Goal: Task Accomplishment & Management: Manage account settings

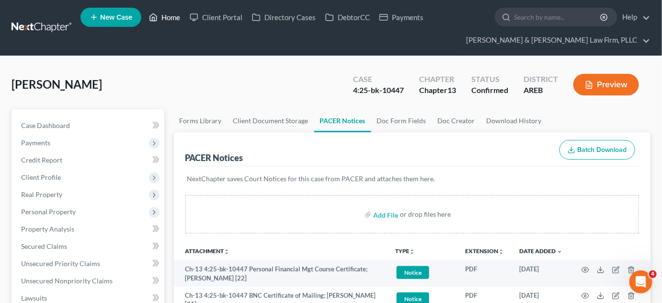
drag, startPoint x: 170, startPoint y: 15, endPoint x: 172, endPoint y: 20, distance: 5.2
click at [170, 15] on link "Home" at bounding box center [164, 17] width 41 height 17
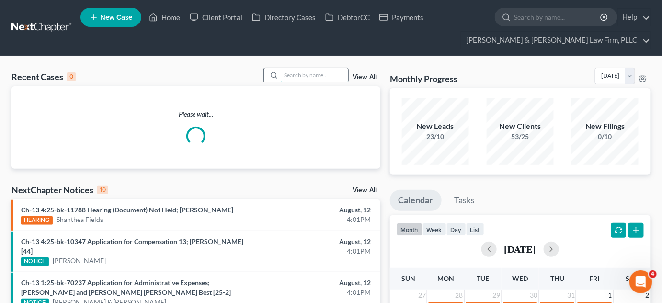
click at [304, 78] on input "search" at bounding box center [314, 75] width 67 height 14
type input "a"
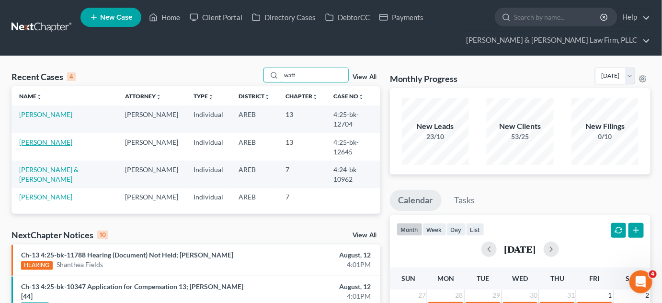
type input "watt"
click at [26, 145] on link "[PERSON_NAME]" at bounding box center [45, 142] width 53 height 8
select select "4"
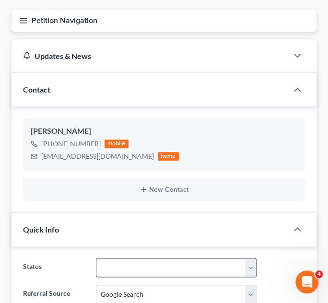
scroll to position [218, 0]
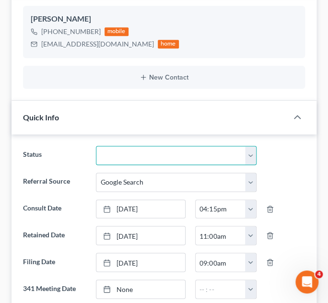
drag, startPoint x: 174, startPoint y: 147, endPoint x: 157, endPoint y: 161, distance: 22.1
click at [174, 147] on select "Awaiting 341 Chapter 7 - Attended Meeting Confirmed Discharged Dismissed New Co…" at bounding box center [176, 155] width 161 height 19
select select "0"
click at [96, 146] on select "Awaiting 341 Chapter 7 - Attended Meeting Confirmed Discharged Dismissed New Co…" at bounding box center [176, 155] width 161 height 19
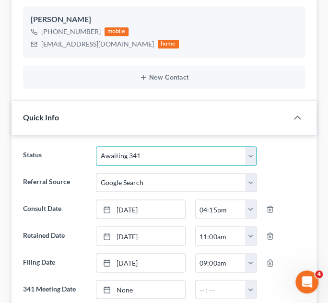
scroll to position [0, 0]
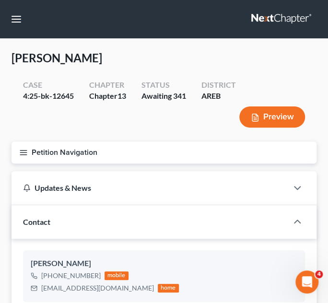
click at [22, 156] on icon "button" at bounding box center [23, 152] width 9 height 9
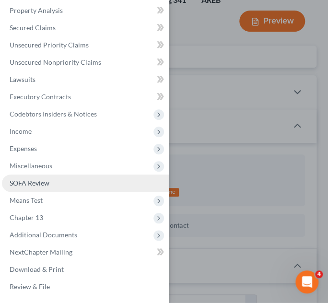
scroll to position [174, 0]
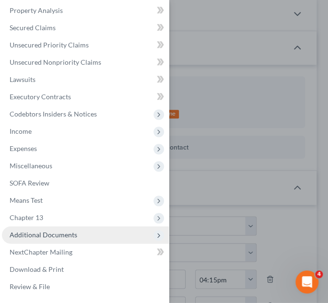
click at [44, 236] on span "Additional Documents" at bounding box center [44, 234] width 68 height 8
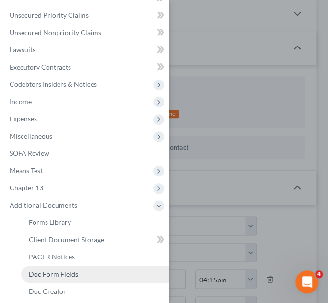
scroll to position [153, 0]
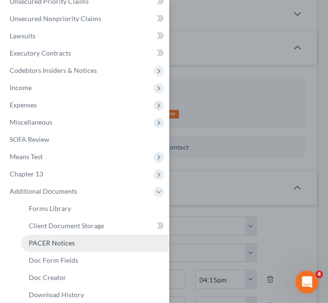
click at [58, 242] on span "PACER Notices" at bounding box center [52, 243] width 46 height 8
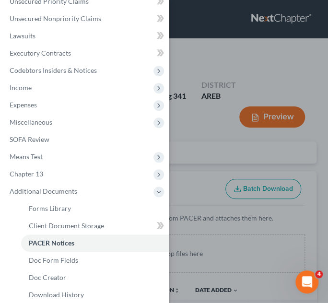
click at [215, 148] on div "Case Dashboard Payments Invoices Payments Payments Credit Report Client Profile" at bounding box center [164, 151] width 328 height 303
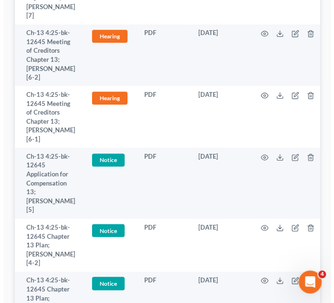
scroll to position [522, 0]
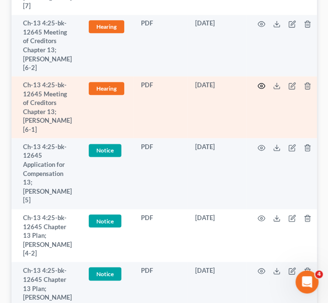
click at [257, 82] on icon "button" at bounding box center [261, 86] width 8 height 8
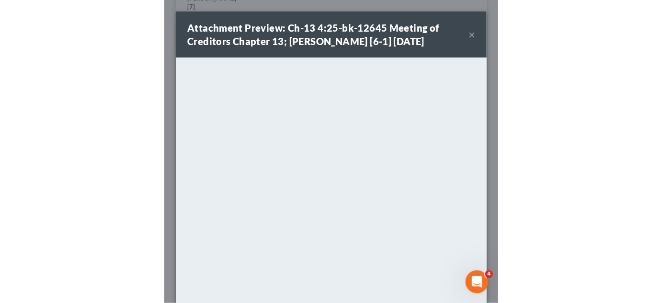
scroll to position [378, 0]
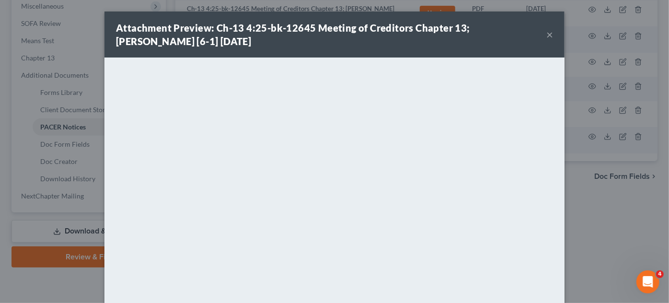
click at [546, 35] on button "×" at bounding box center [549, 35] width 7 height 12
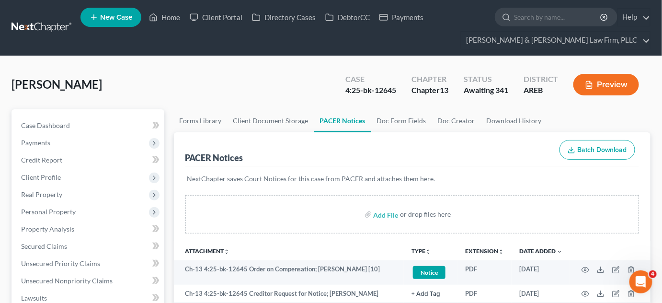
scroll to position [0, 0]
click at [36, 140] on span "Payments" at bounding box center [35, 142] width 29 height 8
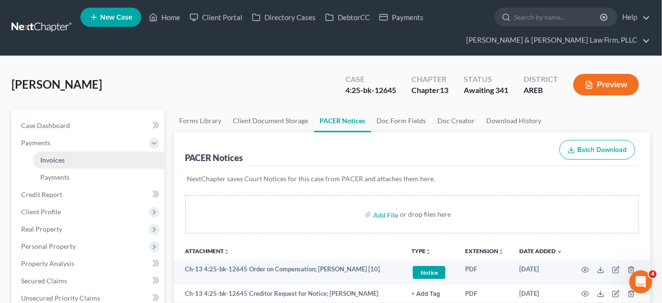
click at [56, 157] on span "Invoices" at bounding box center [52, 160] width 24 height 8
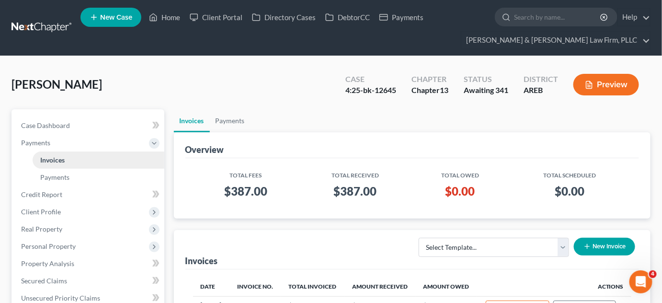
scroll to position [43, 0]
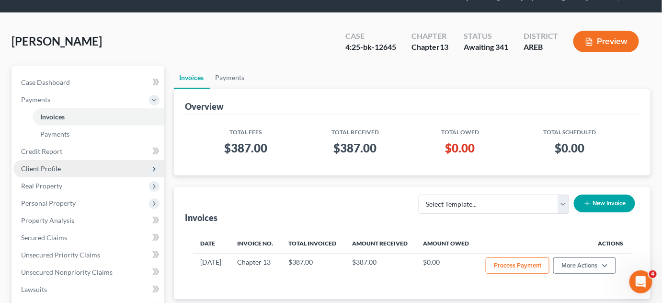
click at [36, 170] on span "Client Profile" at bounding box center [41, 168] width 40 height 8
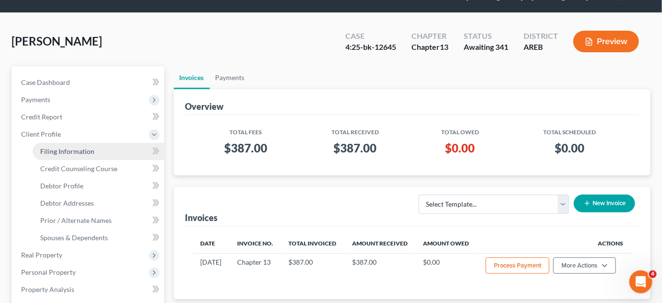
click at [58, 157] on link "Filing Information" at bounding box center [99, 151] width 132 height 17
select select "1"
select select "0"
select select "3"
select select "2"
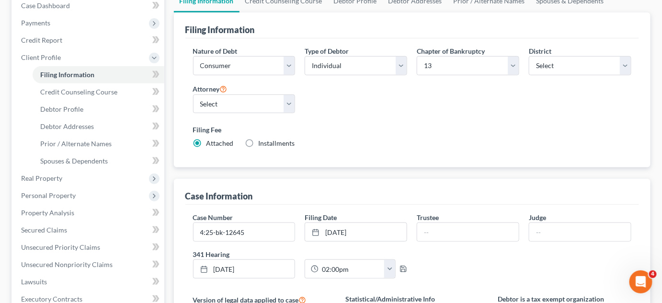
scroll to position [130, 0]
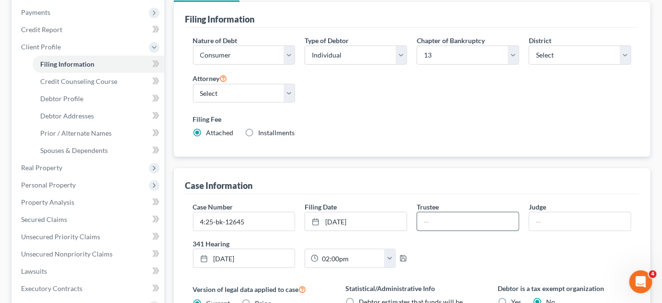
click at [463, 219] on input "text" at bounding box center [468, 221] width 102 height 18
type input "[PERSON_NAME]"
click at [559, 222] on input "text" at bounding box center [581, 221] width 102 height 18
type input "[PERSON_NAME]"
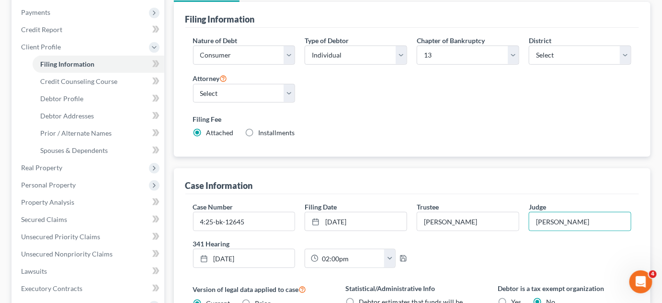
click at [558, 259] on div "Case Number 4:25-bk-12645 Filing Date [DATE] close Date [DATE] Time 12:00 AM ch…" at bounding box center [412, 239] width 449 height 74
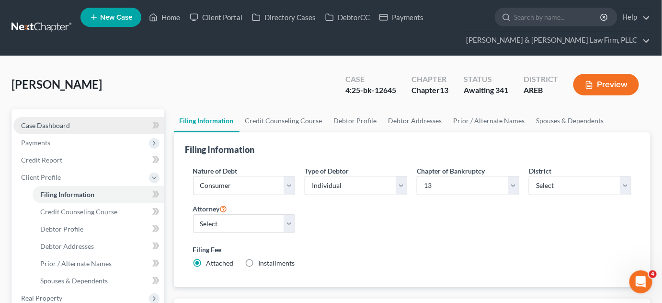
click at [54, 125] on span "Case Dashboard" at bounding box center [45, 125] width 49 height 8
select select "4"
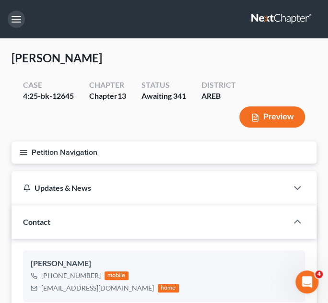
click at [17, 21] on button "button" at bounding box center [16, 19] width 17 height 17
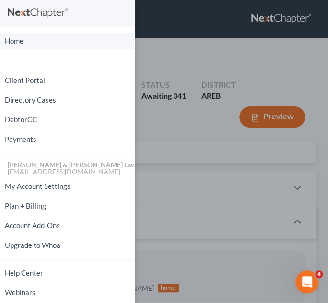
click at [9, 42] on link "Home" at bounding box center [67, 41] width 134 height 17
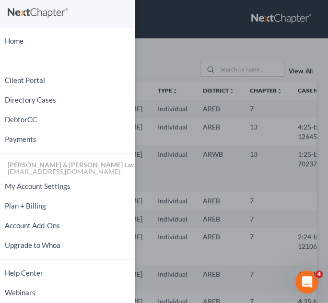
click at [170, 69] on div "Home New Case Client Portal Directory Cases DebtorCC Payments [PERSON_NAME] & […" at bounding box center [164, 151] width 328 height 303
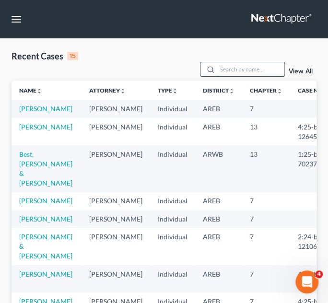
click at [234, 67] on input "search" at bounding box center [250, 69] width 67 height 14
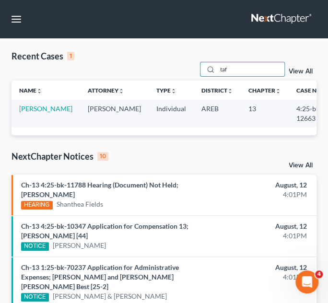
type input "taf"
click at [27, 111] on td "[PERSON_NAME]" at bounding box center [46, 113] width 69 height 27
click at [28, 109] on link "[PERSON_NAME]" at bounding box center [45, 108] width 53 height 8
select select "2"
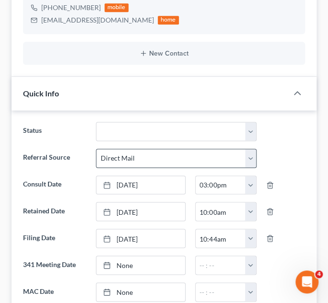
scroll to position [261, 0]
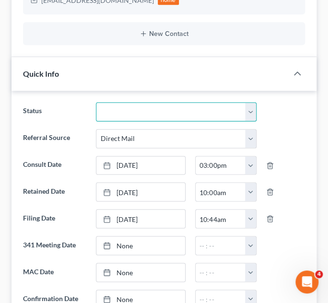
click at [169, 113] on select "Awaiting 341 Chapter 7 - Attended Meeting Confirmed Discharged Dismissed New Co…" at bounding box center [176, 111] width 161 height 19
select select "0"
click at [96, 102] on select "Awaiting 341 Chapter 7 - Attended Meeting Confirmed Discharged Dismissed New Co…" at bounding box center [176, 111] width 161 height 19
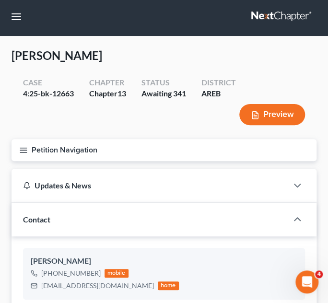
scroll to position [0, 0]
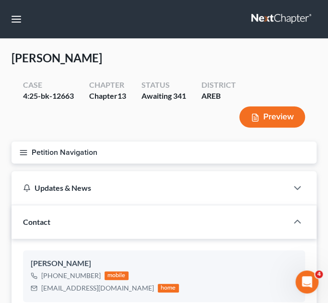
click at [26, 150] on icon "button" at bounding box center [23, 152] width 9 height 9
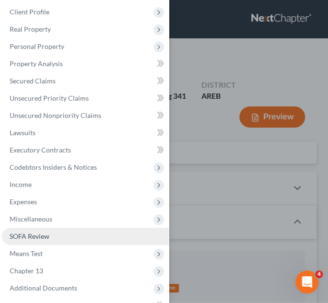
scroll to position [109, 0]
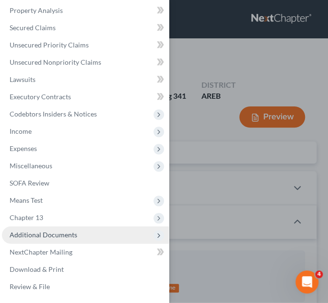
click at [37, 233] on span "Additional Documents" at bounding box center [44, 234] width 68 height 8
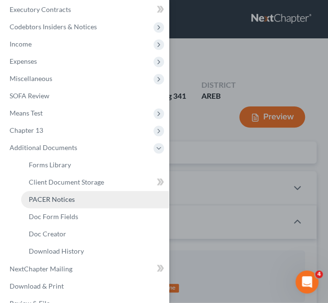
click at [58, 197] on span "PACER Notices" at bounding box center [52, 199] width 46 height 8
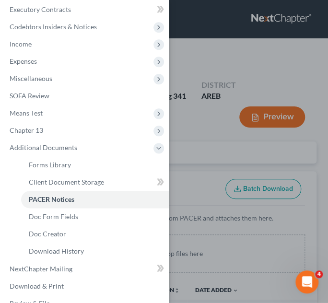
drag, startPoint x: 192, startPoint y: 155, endPoint x: 193, endPoint y: 162, distance: 7.3
click at [192, 155] on div "Case Dashboard Payments Invoices Payments Payments Credit Report Client Profile" at bounding box center [164, 151] width 328 height 303
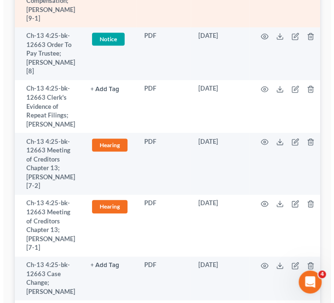
scroll to position [392, 0]
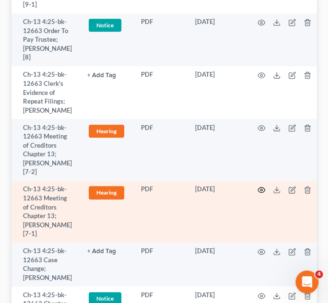
click at [258, 191] on icon "button" at bounding box center [261, 190] width 8 height 8
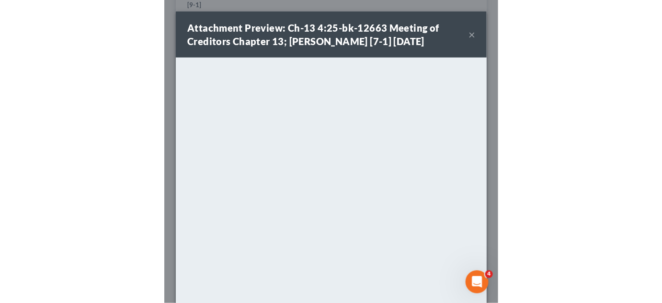
scroll to position [378, 0]
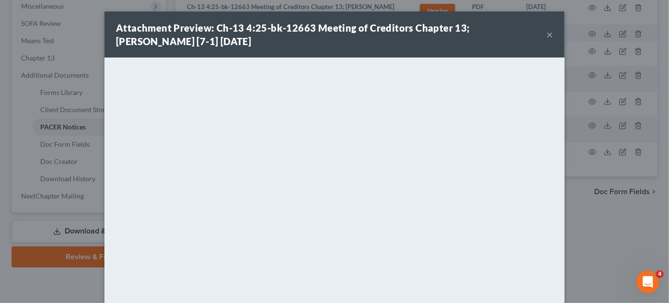
click at [546, 33] on button "×" at bounding box center [549, 35] width 7 height 12
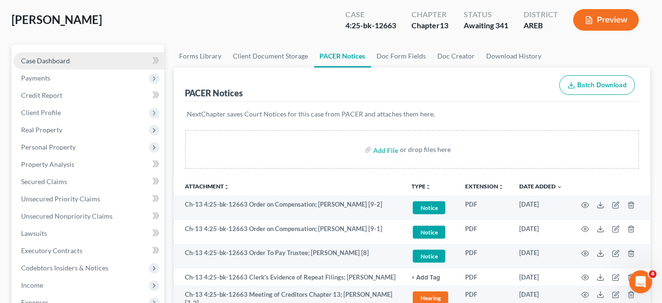
scroll to position [29, 0]
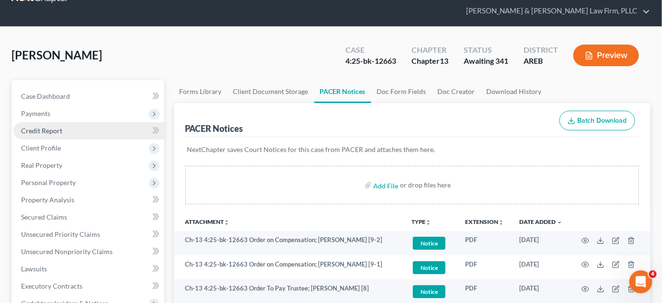
click at [47, 117] on span "Payments" at bounding box center [88, 113] width 151 height 17
click at [55, 134] on link "Invoices" at bounding box center [99, 130] width 132 height 17
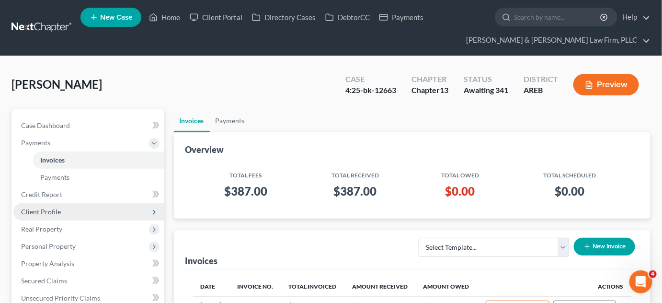
click at [45, 210] on span "Client Profile" at bounding box center [41, 211] width 40 height 8
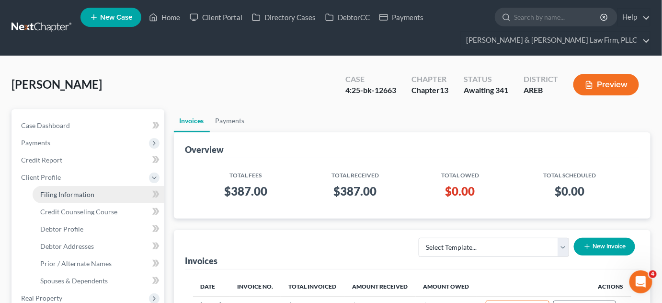
click at [65, 195] on span "Filing Information" at bounding box center [67, 194] width 54 height 8
select select "1"
select select "0"
select select "3"
select select "5"
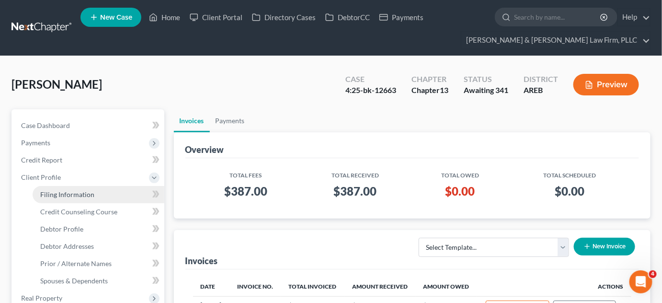
select select "2"
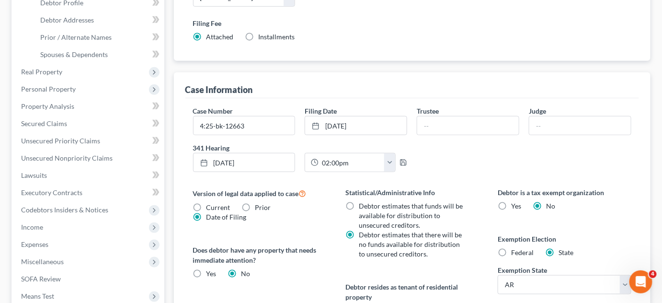
scroll to position [261, 0]
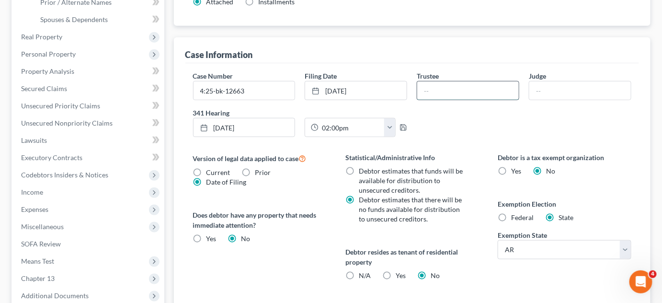
click at [439, 86] on input "text" at bounding box center [468, 90] width 102 height 18
type input "[PERSON_NAME]"
click at [551, 89] on input "text" at bounding box center [581, 90] width 102 height 18
type input "[PERSON_NAME]"
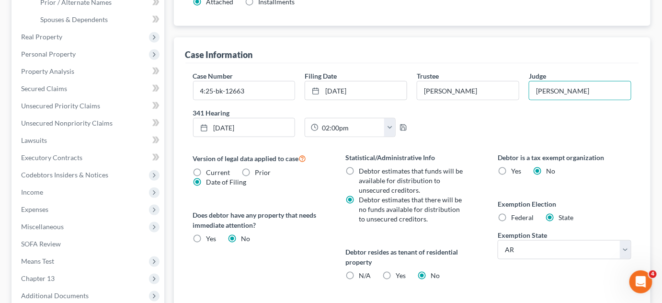
drag, startPoint x: 540, startPoint y: 151, endPoint x: 519, endPoint y: 158, distance: 21.2
click at [540, 152] on label "Debtor is a tax exempt organization" at bounding box center [564, 157] width 133 height 10
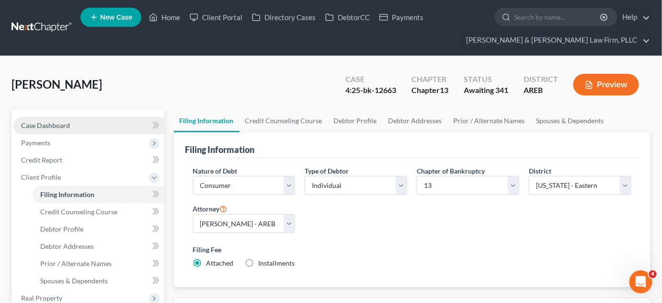
click at [87, 125] on link "Case Dashboard" at bounding box center [88, 125] width 151 height 17
select select "2"
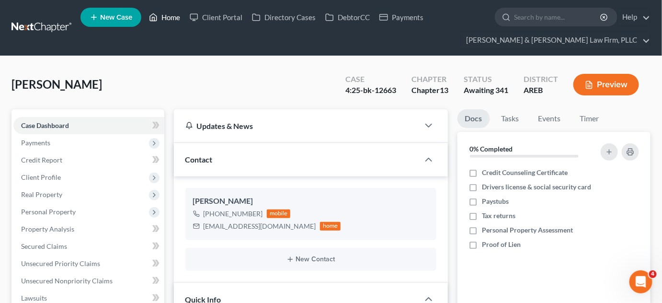
click at [163, 15] on link "Home" at bounding box center [164, 17] width 41 height 17
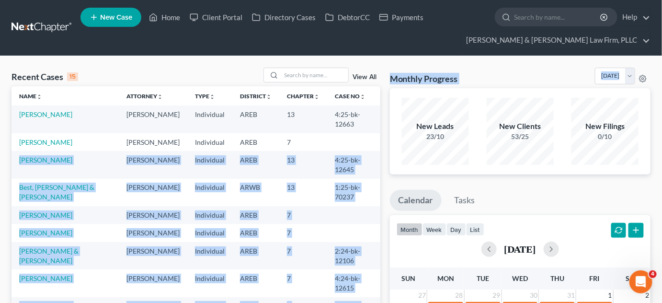
drag, startPoint x: 370, startPoint y: 140, endPoint x: 337, endPoint y: 138, distance: 33.1
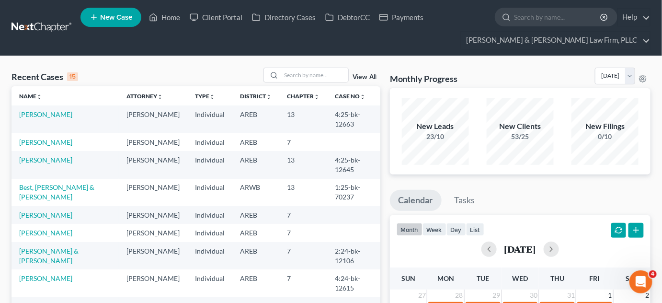
click at [217, 71] on div "Recent Cases 15 View All" at bounding box center [196, 77] width 369 height 19
click at [288, 74] on input "search" at bounding box center [314, 75] width 67 height 14
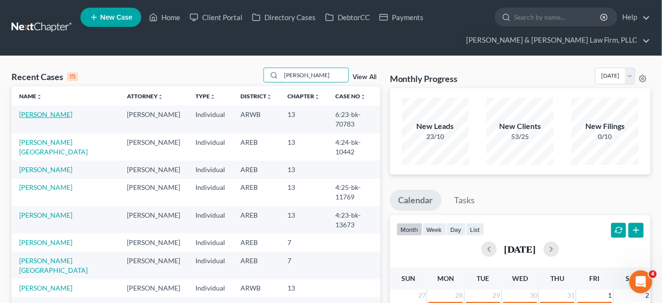
type input "[PERSON_NAME]"
click at [23, 116] on link "[PERSON_NAME]" at bounding box center [45, 114] width 53 height 8
select select "2"
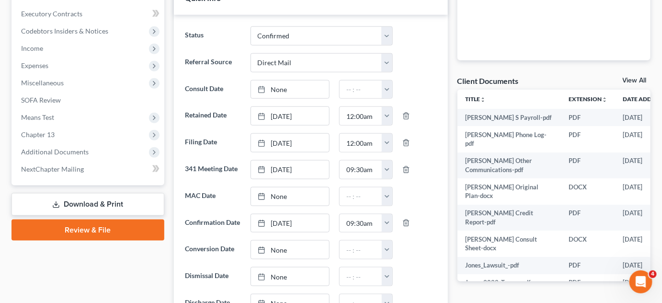
scroll to position [305, 0]
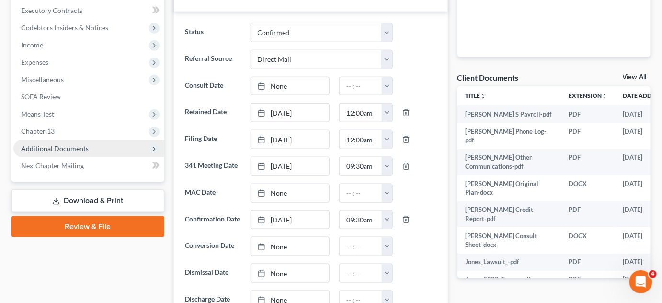
drag, startPoint x: 71, startPoint y: 138, endPoint x: 68, endPoint y: 154, distance: 16.3
click at [70, 138] on span "Chapter 13" at bounding box center [88, 131] width 151 height 17
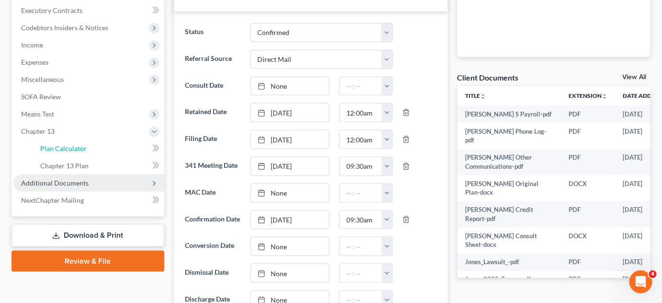
click at [68, 154] on link "Plan Calculator" at bounding box center [99, 148] width 132 height 17
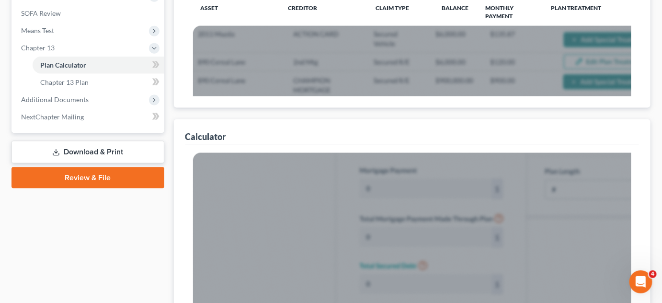
scroll to position [392, 0]
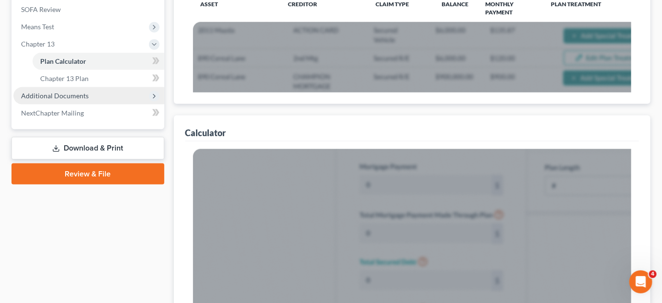
click at [67, 101] on span "Additional Documents" at bounding box center [88, 95] width 151 height 17
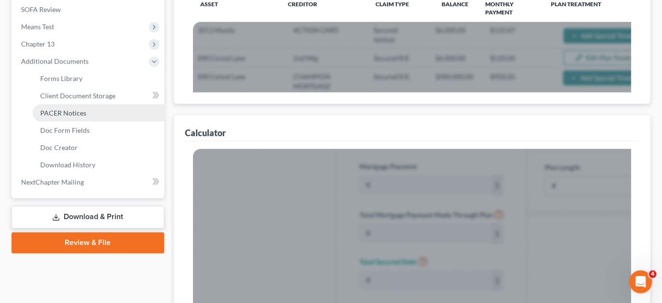
click at [68, 112] on span "PACER Notices" at bounding box center [63, 113] width 46 height 8
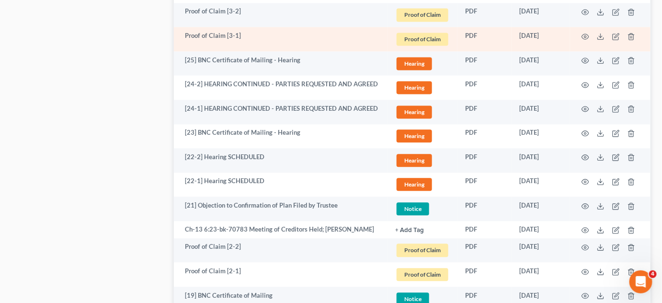
scroll to position [1873, 0]
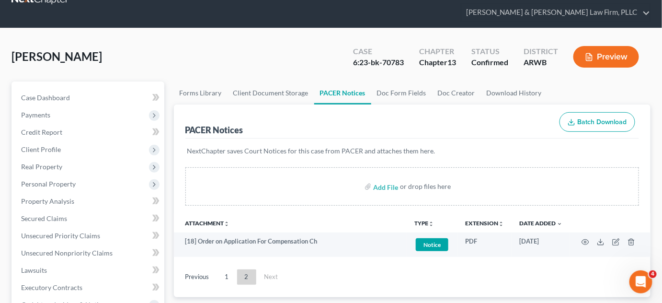
scroll to position [0, 0]
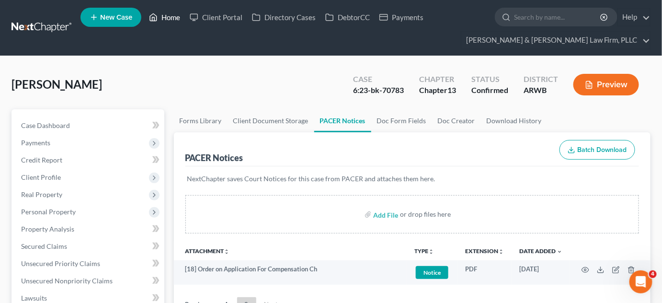
drag, startPoint x: 171, startPoint y: 20, endPoint x: 278, endPoint y: 300, distance: 300.0
click at [170, 20] on link "Home" at bounding box center [164, 17] width 41 height 17
